Goal: Find specific page/section: Find specific page/section

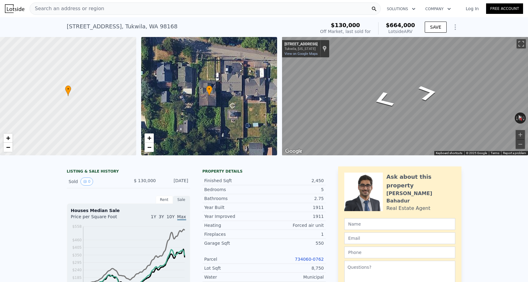
click at [89, 10] on span "Search an address or region" at bounding box center [67, 8] width 74 height 7
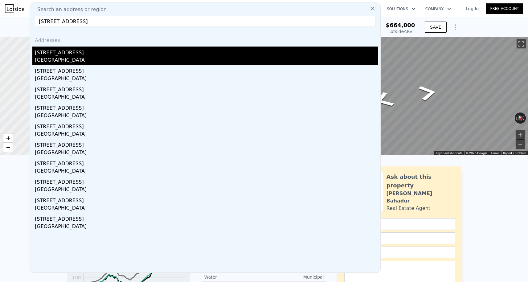
type input "[STREET_ADDRESS]"
click at [77, 60] on div "[GEOGRAPHIC_DATA]" at bounding box center [206, 60] width 343 height 9
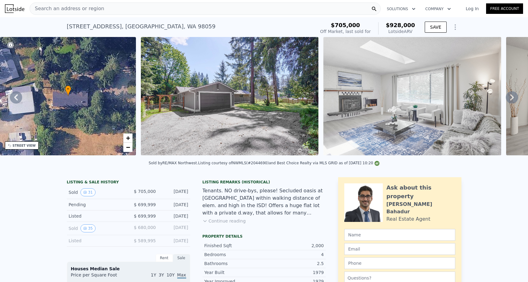
click at [100, 10] on div "Search an address or region" at bounding box center [205, 8] width 351 height 12
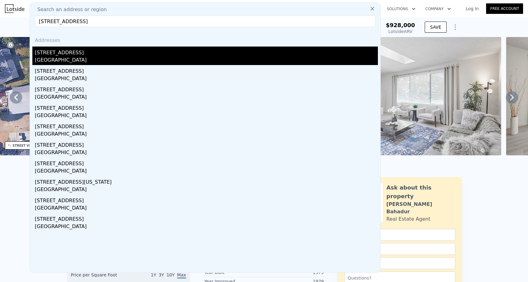
type input "[STREET_ADDRESS]"
click at [102, 56] on div "[STREET_ADDRESS]" at bounding box center [206, 52] width 343 height 10
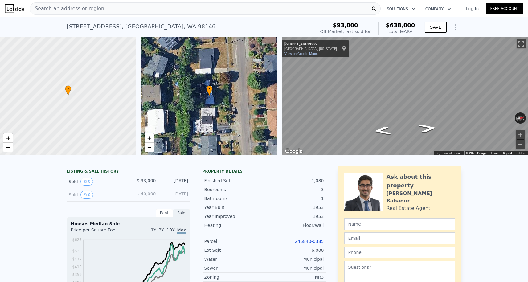
scroll to position [56, 0]
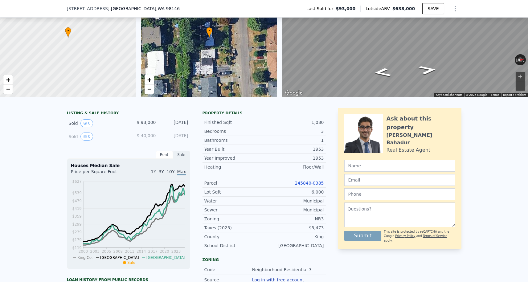
click at [303, 183] on link "245840-0385" at bounding box center [309, 183] width 29 height 5
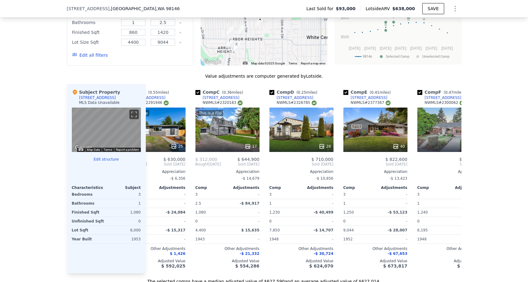
scroll to position [0, 195]
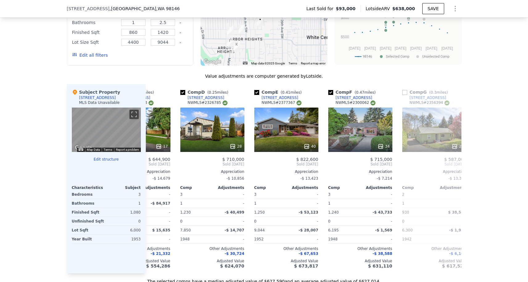
click at [321, 1] on div "[STREET_ADDRESS] Last Sold for $93,000 Lotside ARV $638,000 SAVE" at bounding box center [264, 8] width 394 height 17
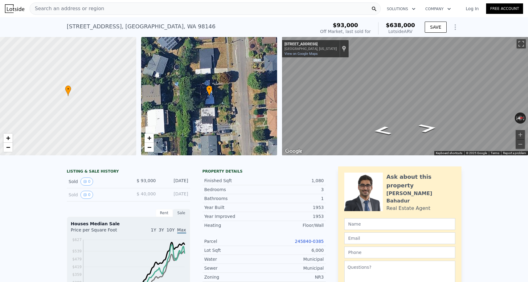
scroll to position [0, 0]
